Goal: Task Accomplishment & Management: Manage account settings

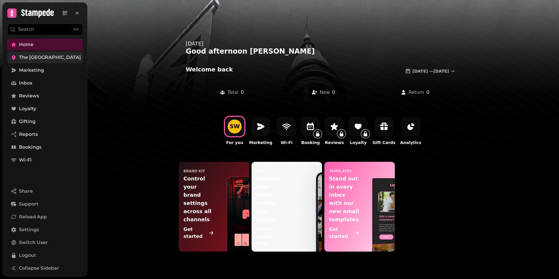
click at [25, 57] on span "The [GEOGRAPHIC_DATA]" at bounding box center [50, 57] width 62 height 7
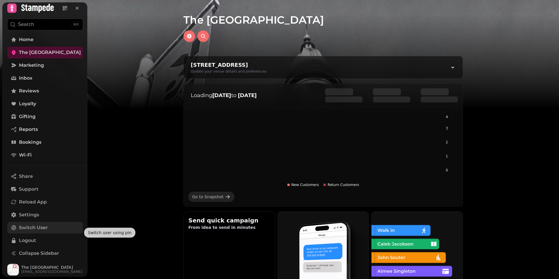
scroll to position [6, 0]
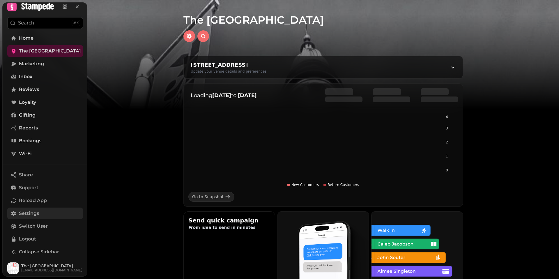
click at [25, 209] on link "Settings" at bounding box center [45, 213] width 76 height 12
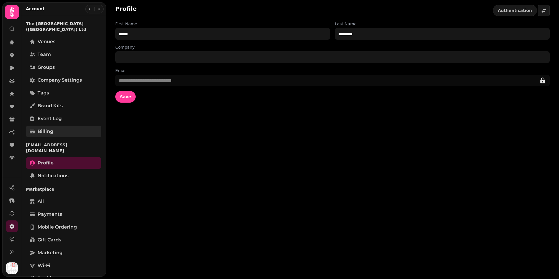
click at [41, 128] on span "Billing" at bounding box center [46, 131] width 16 height 7
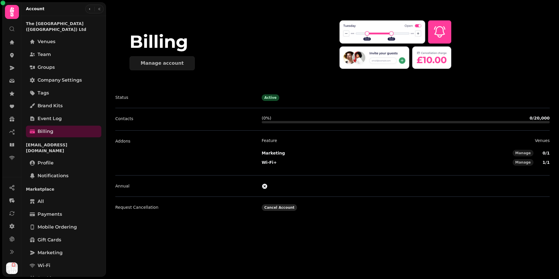
click at [270, 208] on span "Cancel Account" at bounding box center [279, 207] width 30 height 3
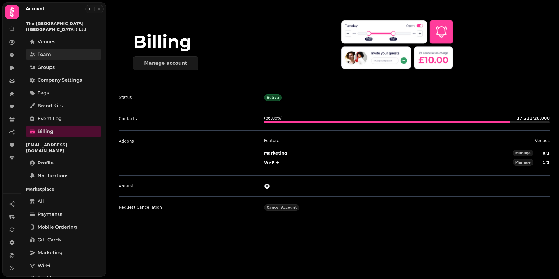
click at [45, 51] on span "Team" at bounding box center [44, 54] width 13 height 7
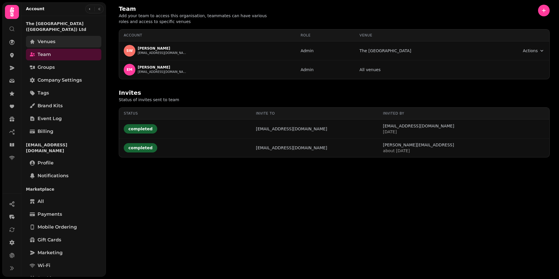
click at [44, 38] on span "Venues" at bounding box center [47, 41] width 18 height 7
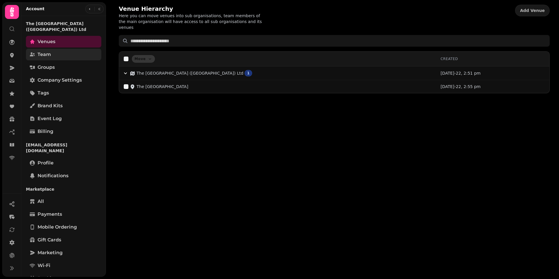
click at [39, 51] on span "Team" at bounding box center [44, 54] width 13 height 7
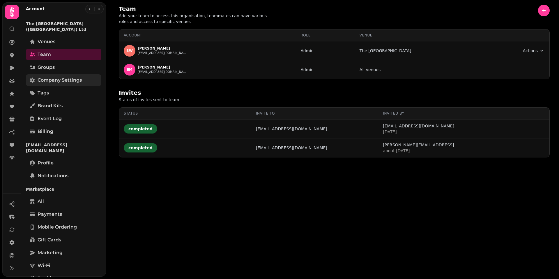
click at [51, 77] on span "Company settings" at bounding box center [60, 80] width 44 height 7
select select "**********"
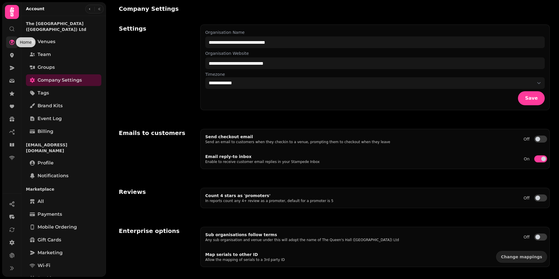
click at [13, 39] on icon at bounding box center [12, 42] width 6 height 6
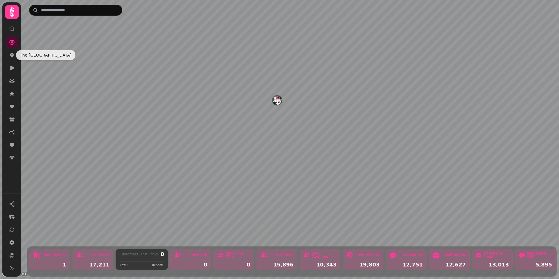
click at [289, 253] on div "Customers" at bounding box center [284, 254] width 19 height 3
click at [281, 253] on div "Customers" at bounding box center [284, 254] width 19 height 3
click at [282, 262] on div "15,896" at bounding box center [276, 264] width 33 height 5
click at [334, 251] on div "New Customers" at bounding box center [324, 254] width 25 height 7
click at [289, 253] on div "Customers" at bounding box center [284, 254] width 19 height 3
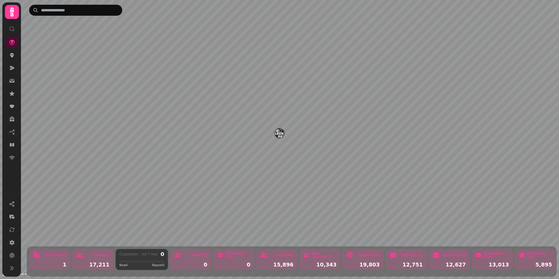
click at [280, 262] on div "15,896" at bounding box center [276, 264] width 33 height 5
click at [103, 253] on div "Contacts" at bounding box center [101, 254] width 15 height 3
click at [102, 262] on div "17,211" at bounding box center [92, 264] width 33 height 5
click at [98, 254] on div "Contacts 17,211" at bounding box center [93, 259] width 41 height 21
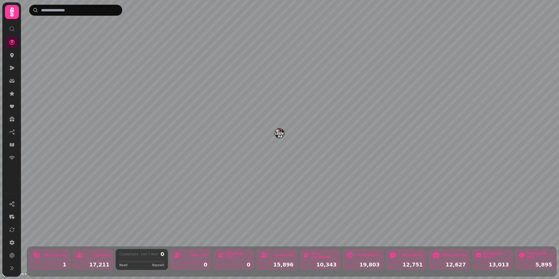
click at [98, 254] on div "Contacts 17,211" at bounding box center [93, 259] width 41 height 21
click at [10, 240] on icon at bounding box center [12, 242] width 6 height 6
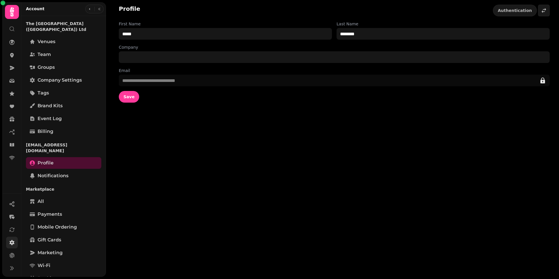
click at [10, 240] on icon at bounding box center [12, 242] width 6 height 6
click at [13, 141] on link at bounding box center [12, 145] width 12 height 12
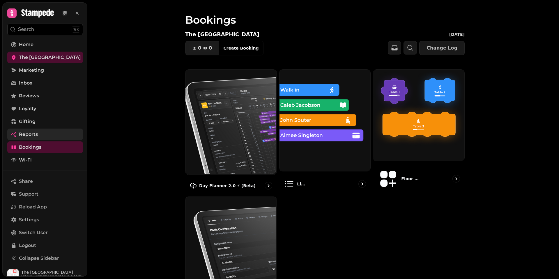
click at [12, 134] on icon at bounding box center [13, 133] width 5 height 3
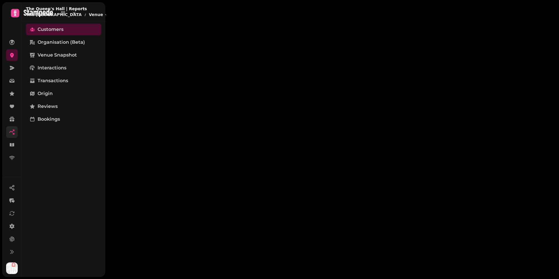
select select "**"
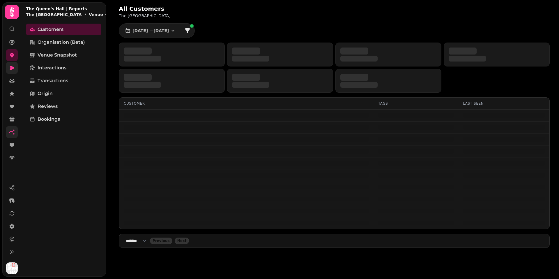
click at [14, 69] on icon at bounding box center [12, 68] width 6 height 6
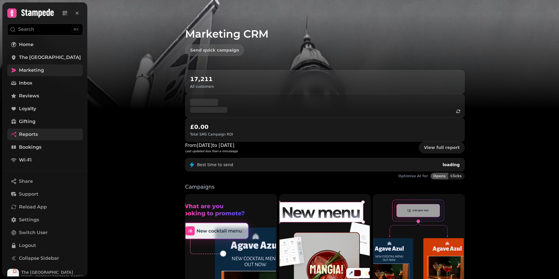
click at [197, 83] on h2 "17,211" at bounding box center [202, 79] width 24 height 8
click at [212, 80] on div "17,211 All customers" at bounding box center [325, 82] width 270 height 14
click at [445, 142] on link "View full report" at bounding box center [442, 148] width 46 height 12
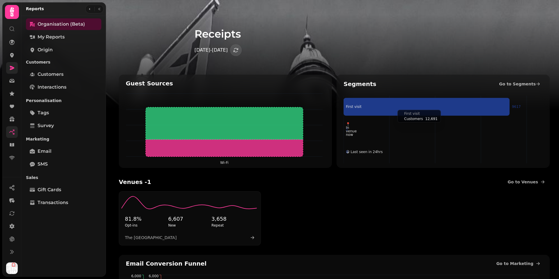
click at [392, 96] on icon "First visit 📍 In venue now 😀 Last seen in 24hrs 9617 1 0" at bounding box center [442, 130] width 197 height 68
click at [511, 83] on span "Go to Segments" at bounding box center [517, 84] width 37 height 6
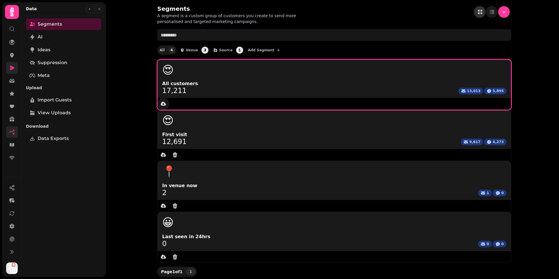
click at [164, 105] on icon "data export" at bounding box center [163, 103] width 5 height 4
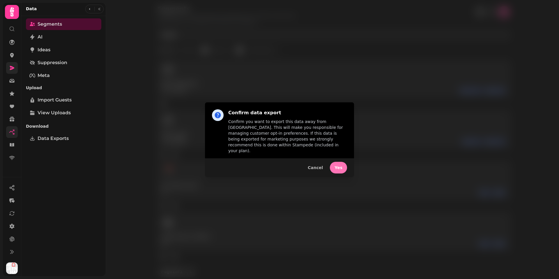
click at [342, 165] on span "Yes" at bounding box center [339, 167] width 8 height 4
